Goal: Task Accomplishment & Management: Manage account settings

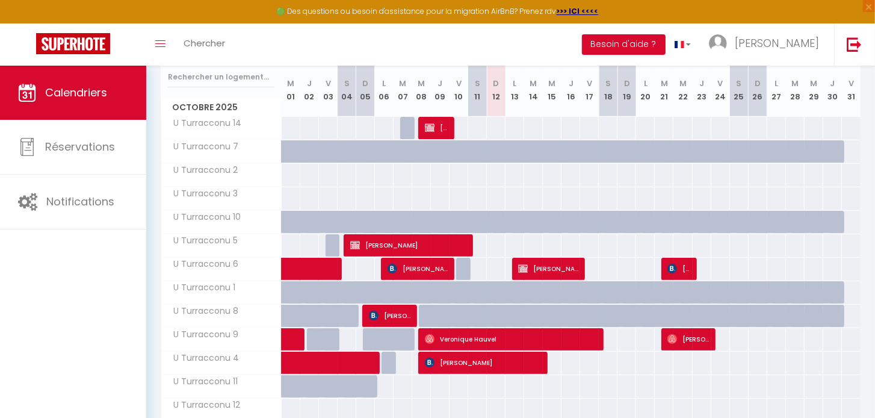
scroll to position [157, 0]
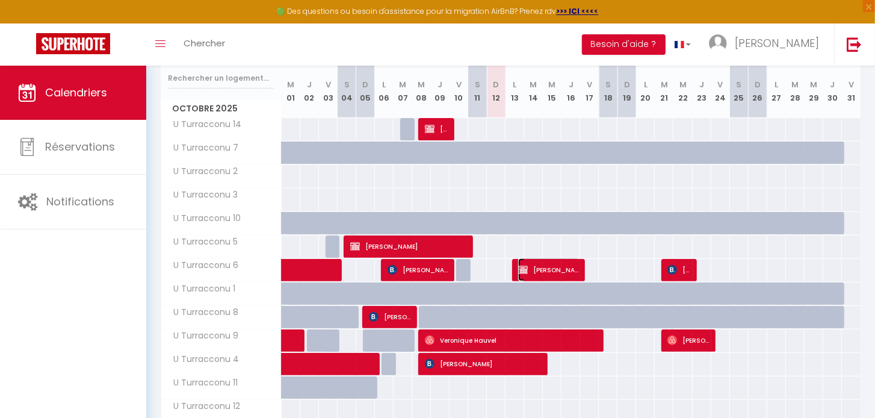
click at [555, 267] on span "[PERSON_NAME]" at bounding box center [549, 269] width 62 height 23
select select "OK"
select select "KO"
select select "1"
select select "0"
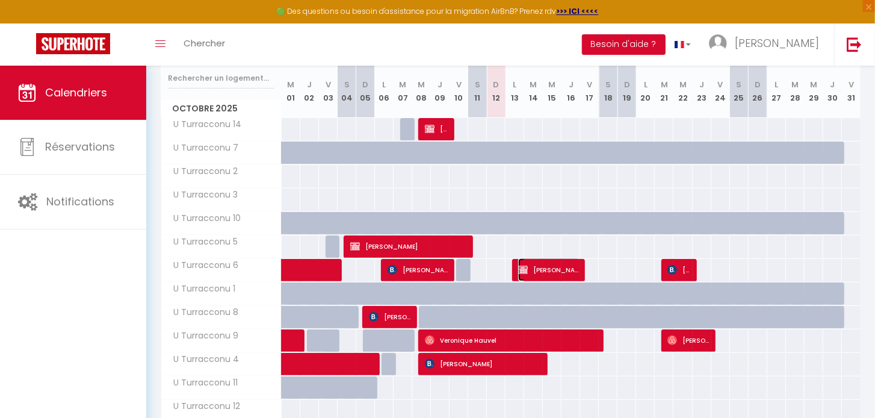
select select "1"
select select
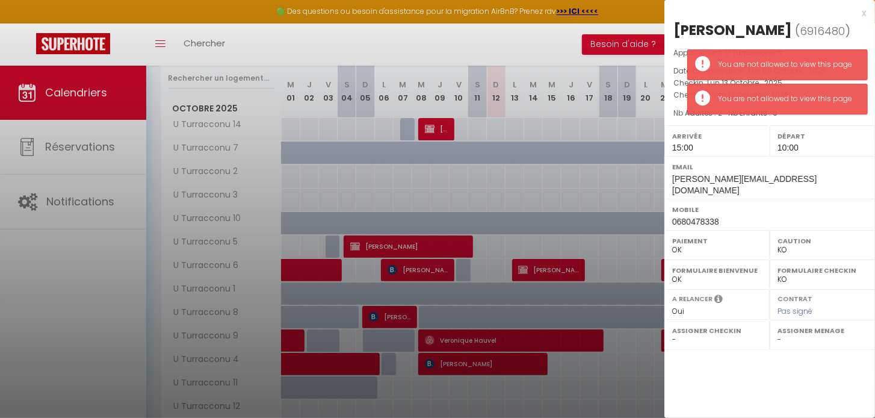
click at [555, 266] on div at bounding box center [437, 209] width 875 height 418
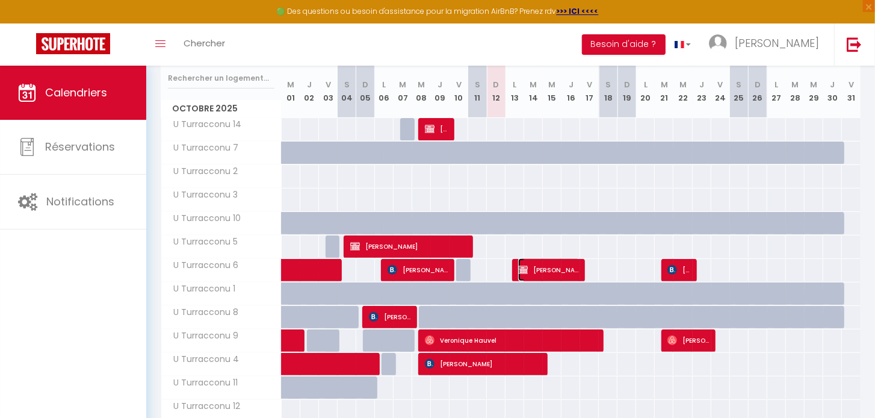
click at [549, 266] on span "[PERSON_NAME]" at bounding box center [549, 269] width 62 height 23
select select
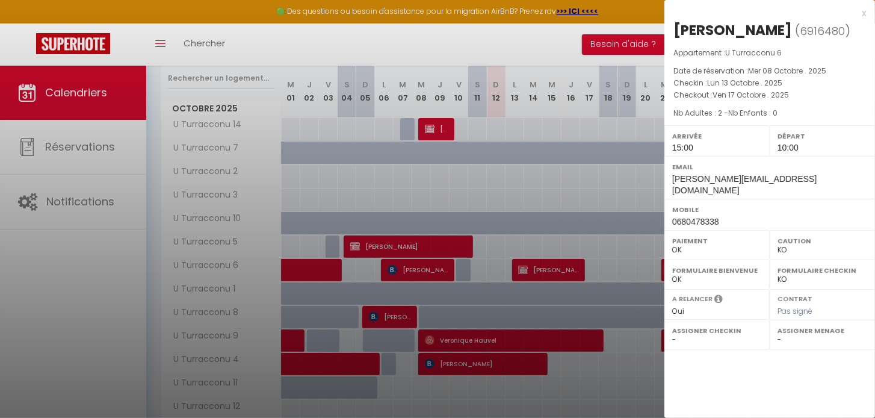
click at [868, 12] on div "x [PERSON_NAME] ( 6916480 ) Appartement : U Turracconu 6 Date de réservation : …" at bounding box center [770, 118] width 211 height 236
click at [865, 13] on div "x" at bounding box center [766, 13] width 202 height 14
select select
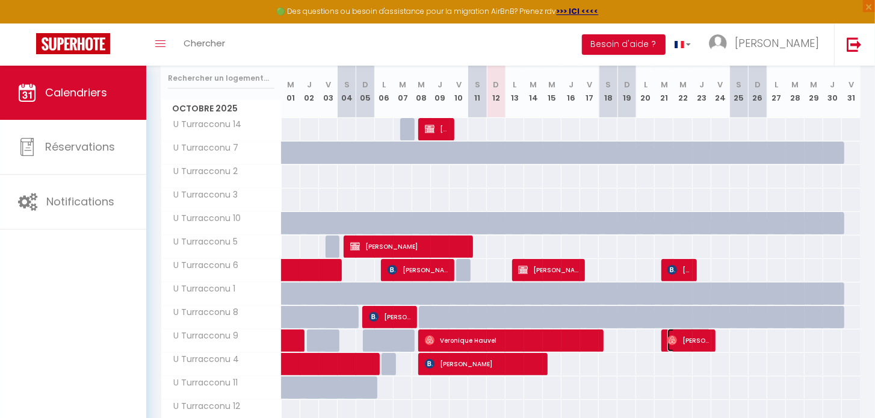
click at [689, 338] on span "[PERSON_NAME]" at bounding box center [689, 340] width 43 height 23
select select "OK"
select select
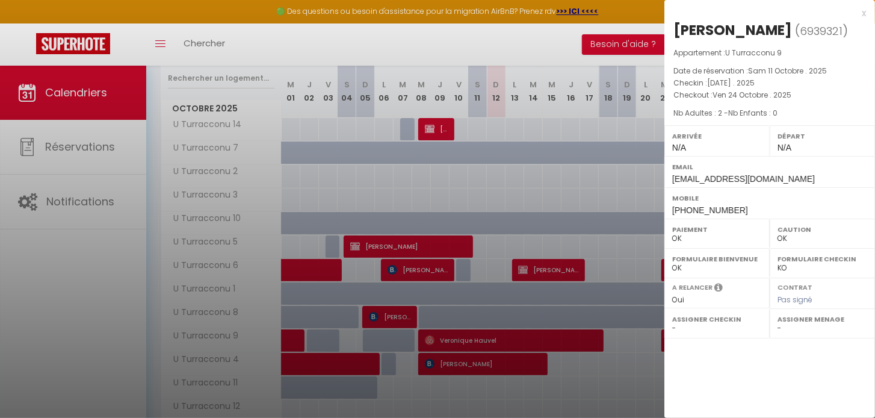
click at [866, 12] on div "x" at bounding box center [766, 13] width 202 height 14
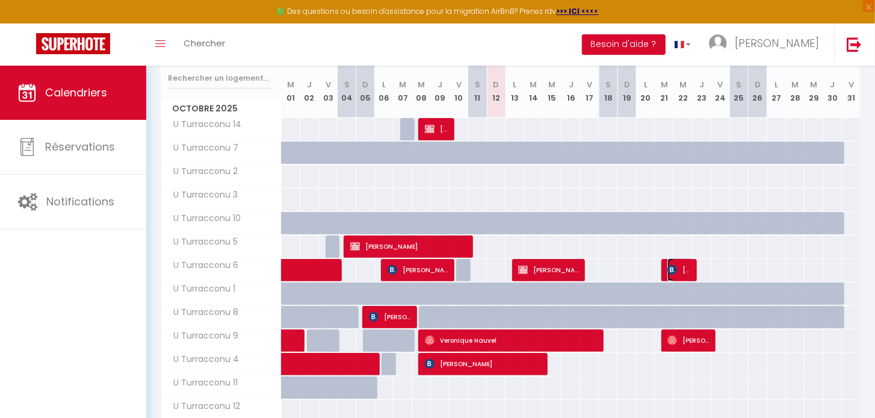
click at [680, 269] on span "[PERSON_NAME]" at bounding box center [680, 269] width 25 height 23
select select "KO"
select select
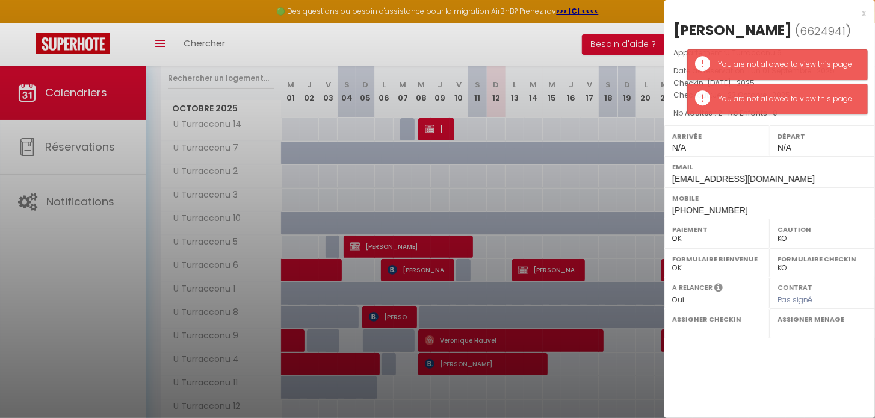
click at [632, 260] on div at bounding box center [437, 209] width 875 height 418
select select
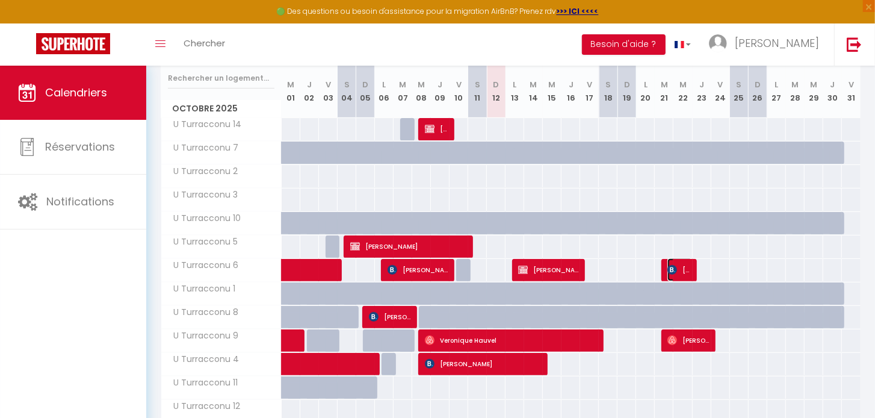
click at [680, 268] on span "[PERSON_NAME]" at bounding box center [680, 269] width 25 height 23
select select
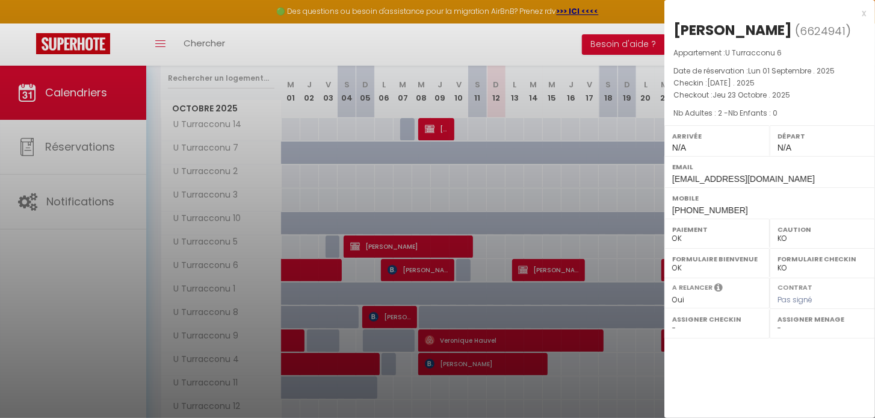
click at [628, 267] on div at bounding box center [437, 209] width 875 height 418
select select
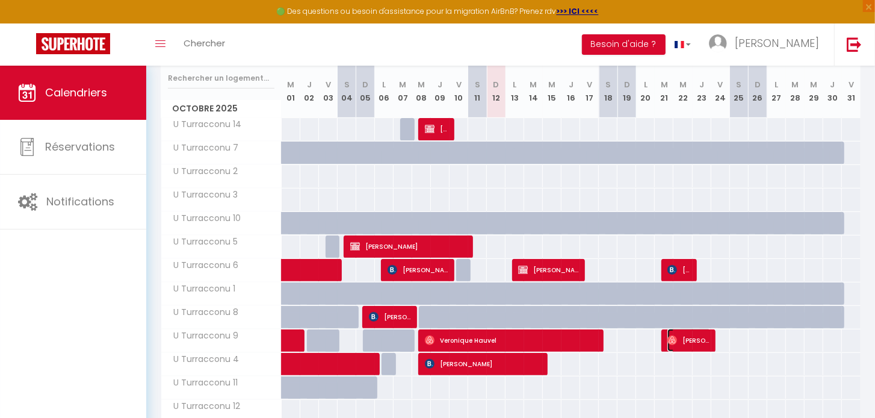
click at [681, 341] on span "[PERSON_NAME]" at bounding box center [689, 340] width 43 height 23
select select "OK"
select select
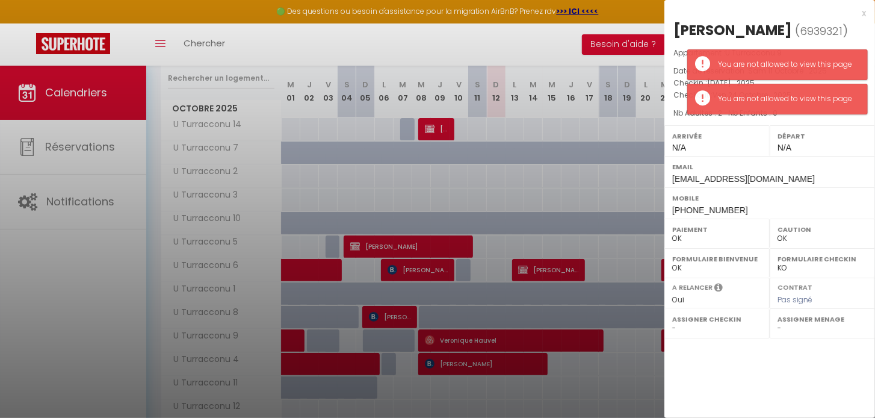
click at [683, 341] on div "x [PERSON_NAME] ( 6939321 ) Appartement : U Turracconu 9 Date de réservation : …" at bounding box center [770, 209] width 211 height 418
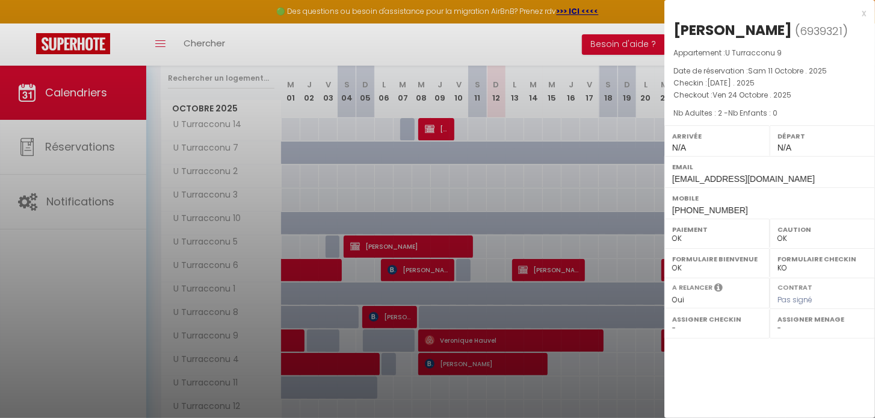
click at [639, 265] on div at bounding box center [437, 209] width 875 height 418
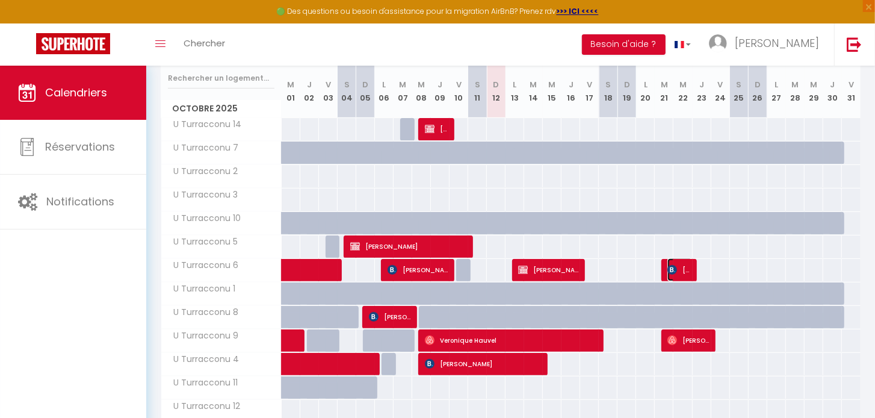
click at [679, 270] on span "[PERSON_NAME]" at bounding box center [680, 269] width 25 height 23
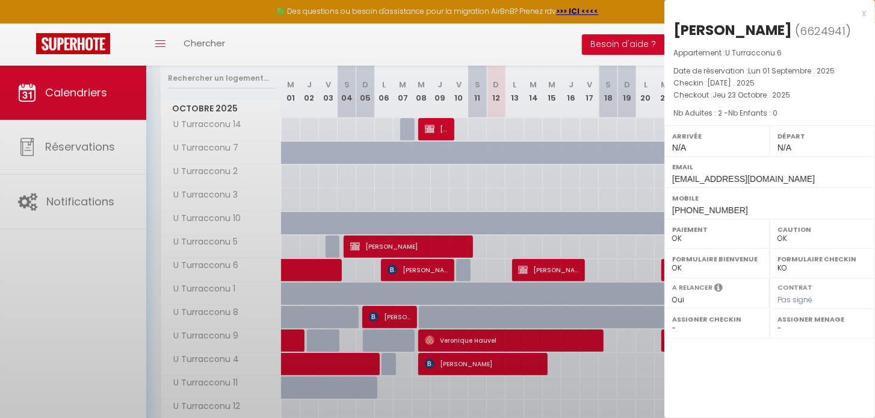
select select "KO"
select select
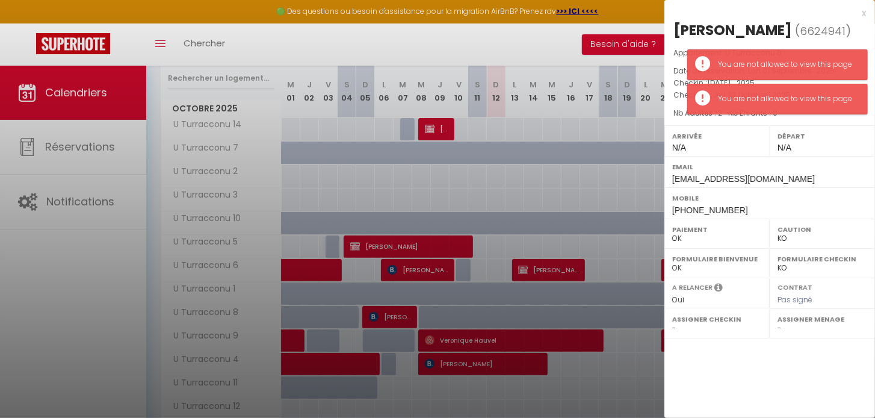
click at [733, 353] on div "x [PERSON_NAME] ( 6624941 ) Appartement : U Turracconu 6 Date de réservation : …" at bounding box center [770, 209] width 211 height 418
drag, startPoint x: 718, startPoint y: 353, endPoint x: 651, endPoint y: 340, distance: 68.8
click at [718, 353] on div "x [PERSON_NAME] ( 6624941 ) Appartement : U Turracconu 6 Date de réservation : …" at bounding box center [770, 209] width 211 height 418
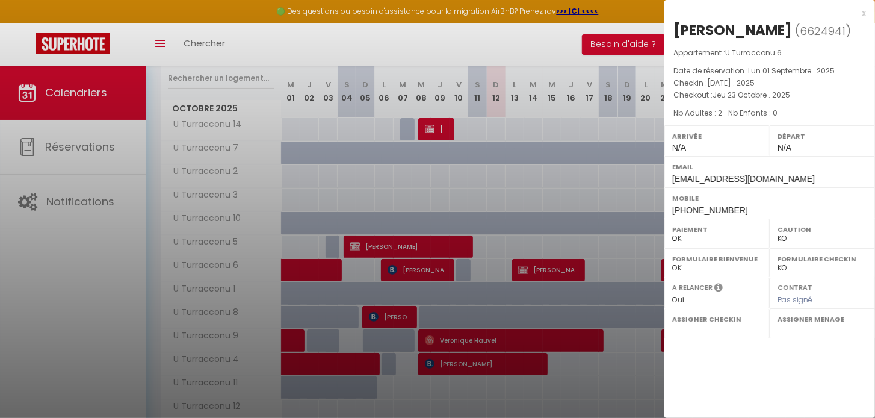
drag, startPoint x: 609, startPoint y: 244, endPoint x: 582, endPoint y: 252, distance: 28.4
click at [609, 244] on div at bounding box center [437, 209] width 875 height 418
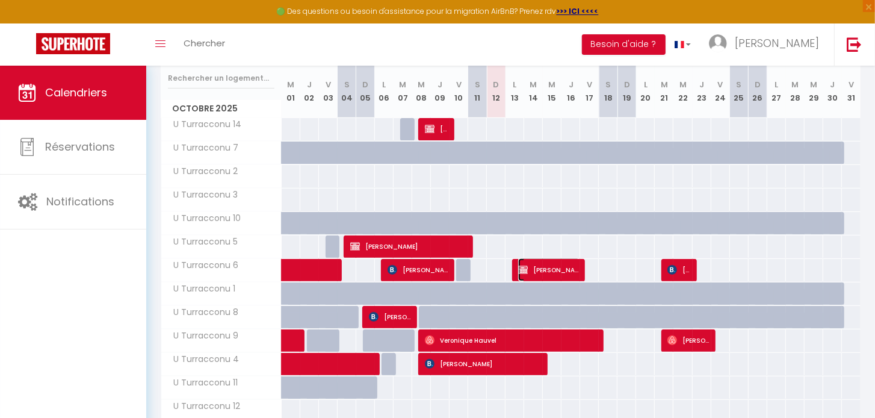
click at [538, 269] on span "[PERSON_NAME]" at bounding box center [549, 269] width 62 height 23
select select "1"
select select
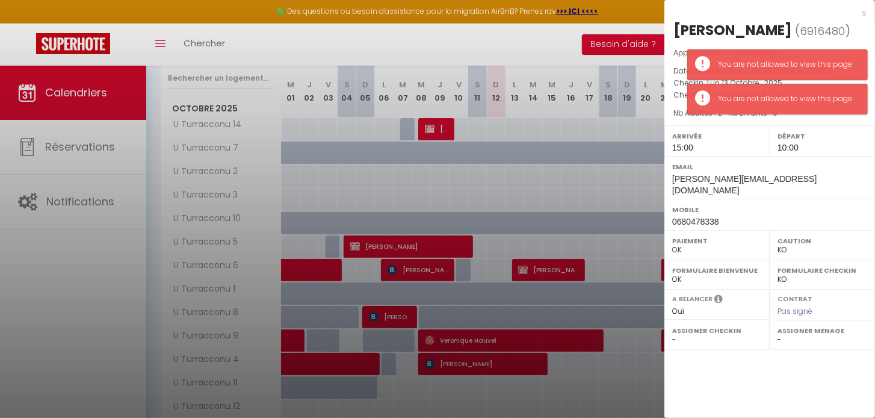
click at [831, 179] on div "Email [PERSON_NAME][EMAIL_ADDRESS][DOMAIN_NAME]" at bounding box center [770, 177] width 211 height 43
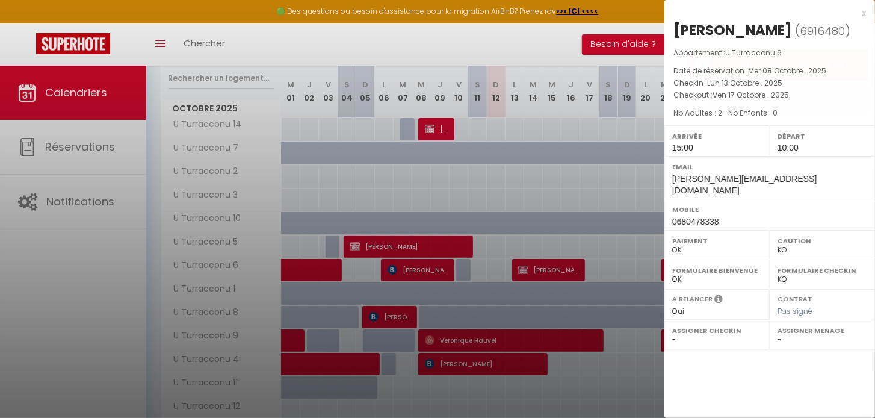
click at [844, 204] on label "Mobile" at bounding box center [770, 210] width 195 height 12
drag, startPoint x: 638, startPoint y: 374, endPoint x: 619, endPoint y: 398, distance: 30.8
click at [638, 375] on div at bounding box center [437, 209] width 875 height 418
